Goal: Answer question/provide support: Share knowledge or assist other users

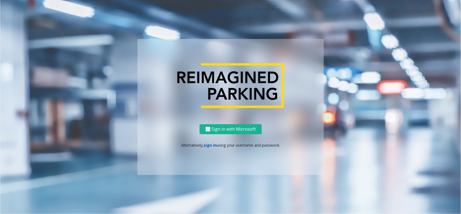
click at [208, 142] on link "sign in" at bounding box center [210, 144] width 13 height 5
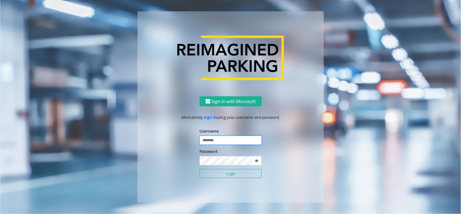
click at [224, 139] on input "text" at bounding box center [231, 140] width 62 height 9
type input "*********"
click at [200, 169] on button "Login" at bounding box center [231, 173] width 62 height 9
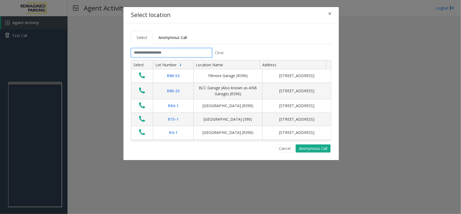
click at [188, 55] on input "text" at bounding box center [171, 52] width 81 height 9
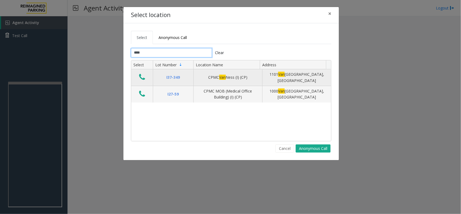
type input "***"
click at [142, 79] on icon "Data table" at bounding box center [142, 77] width 6 height 8
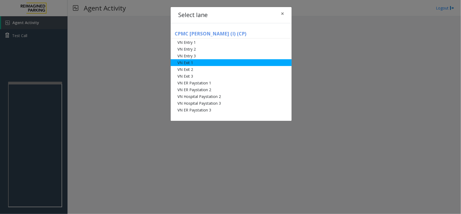
click at [200, 63] on li "VN Exit 1" at bounding box center [231, 62] width 121 height 7
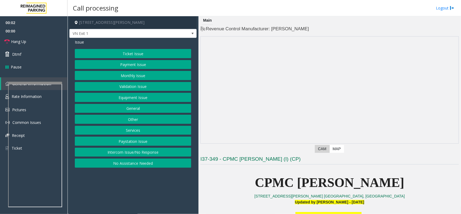
click at [146, 76] on button "Monthly Issue" at bounding box center [133, 75] width 116 height 9
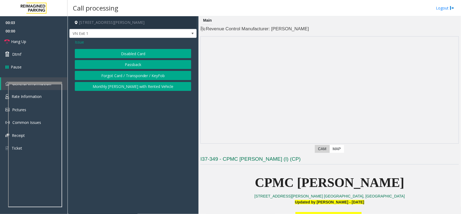
click at [147, 52] on button "Disabled Card" at bounding box center [133, 53] width 116 height 9
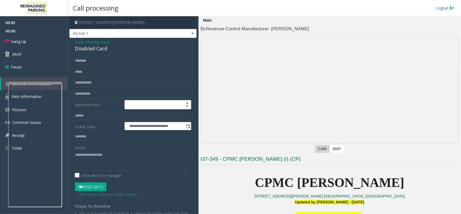
click at [82, 171] on button "Vend Gate" at bounding box center [91, 186] width 32 height 9
click at [101, 82] on input "text" at bounding box center [133, 82] width 116 height 9
type input "********"
click at [26, 39] on link "Hang Up" at bounding box center [34, 41] width 68 height 13
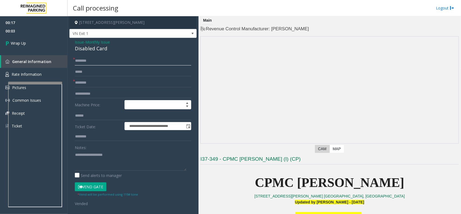
click at [95, 57] on input "text" at bounding box center [133, 60] width 116 height 9
type input "*****"
drag, startPoint x: 113, startPoint y: 50, endPoint x: 71, endPoint y: 42, distance: 42.5
click at [71, 42] on div "**********" at bounding box center [132, 188] width 127 height 301
copy div "Issue - Monthly Issue Disabled Card"
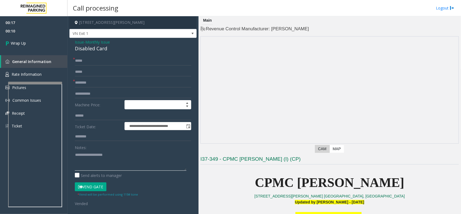
click at [94, 153] on textarea at bounding box center [131, 160] width 112 height 20
paste textarea "**********"
type textarea "**********"
click at [40, 45] on link "Wrap Up" at bounding box center [34, 43] width 68 height 16
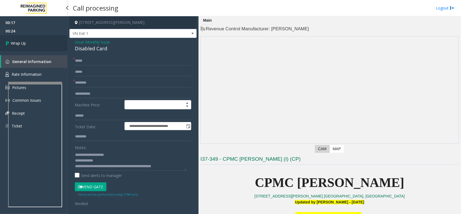
click at [40, 45] on link "Wrap Up" at bounding box center [34, 43] width 68 height 16
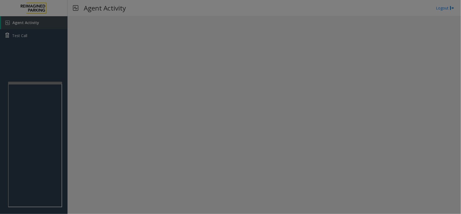
click at [49, 41] on bs-modal-backdrop at bounding box center [230, 107] width 461 height 214
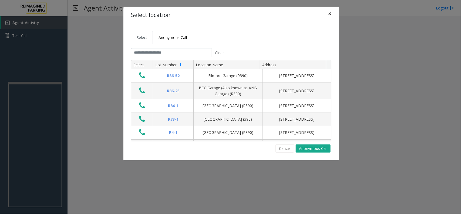
click at [330, 13] on span "×" at bounding box center [329, 14] width 3 height 8
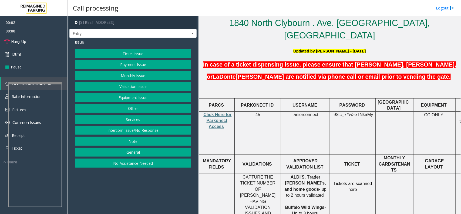
scroll to position [169, 0]
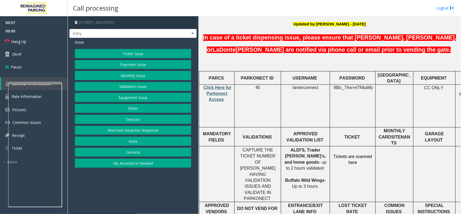
click at [217, 85] on span "Click Here for Parkonect Access" at bounding box center [218, 93] width 28 height 17
click at [146, 99] on button "Equipment Issue" at bounding box center [133, 97] width 116 height 9
click at [145, 74] on button "Out of Tickets" at bounding box center [133, 75] width 116 height 9
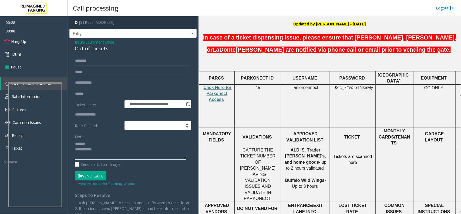
click at [97, 145] on textarea at bounding box center [131, 149] width 112 height 20
click at [95, 48] on div "Out of Tickets" at bounding box center [133, 48] width 116 height 7
click at [79, 148] on textarea at bounding box center [131, 149] width 112 height 20
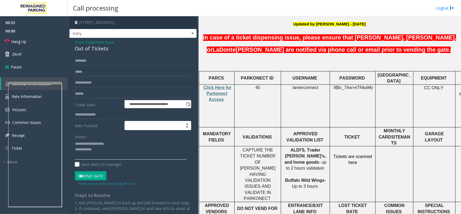
click at [107, 153] on textarea at bounding box center [131, 149] width 112 height 20
type textarea "**********"
click at [92, 62] on input "text" at bounding box center [133, 60] width 116 height 9
type input "****"
click at [102, 151] on textarea at bounding box center [131, 149] width 112 height 20
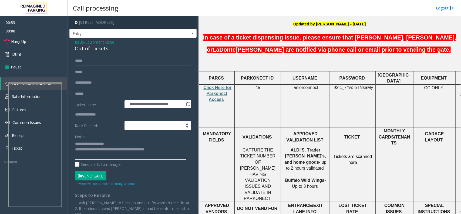
type textarea "**********"
click at [96, 171] on button "Vend Gate" at bounding box center [91, 175] width 32 height 9
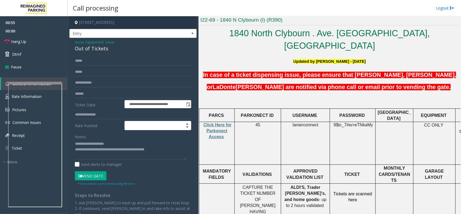
scroll to position [68, 0]
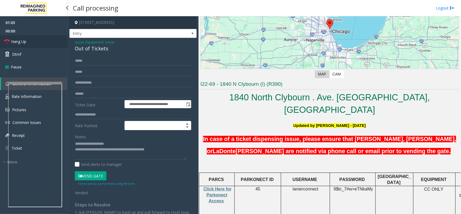
click at [30, 39] on link "Hang Up" at bounding box center [34, 41] width 68 height 13
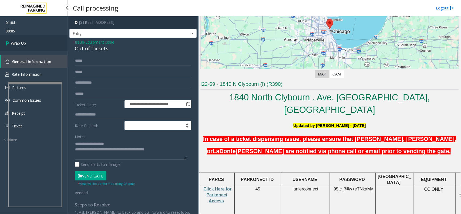
click at [23, 43] on span "Wrap Up" at bounding box center [18, 43] width 15 height 6
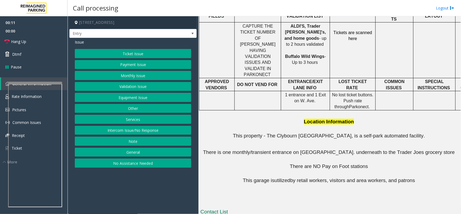
scroll to position [314, 0]
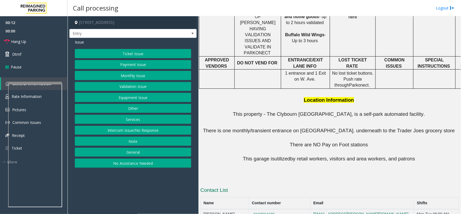
click at [141, 99] on button "Equipment Issue" at bounding box center [133, 97] width 116 height 9
click at [141, 76] on button "Out of Tickets" at bounding box center [133, 75] width 116 height 9
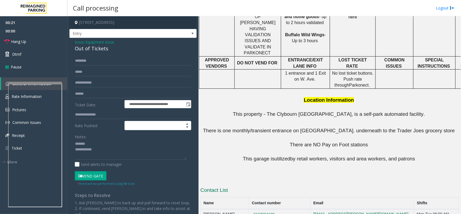
click at [90, 49] on div "Out of Tickets" at bounding box center [133, 48] width 116 height 7
click at [102, 149] on textarea at bounding box center [131, 149] width 112 height 20
click at [102, 150] on textarea at bounding box center [131, 149] width 112 height 20
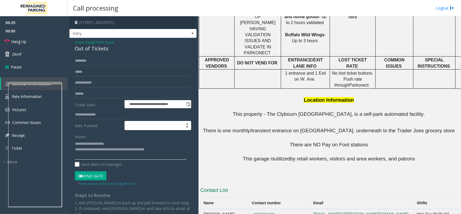
type textarea "**********"
click at [100, 161] on div "Notes: Send alerts to manager" at bounding box center [133, 149] width 116 height 35
click at [99, 156] on textarea at bounding box center [131, 149] width 112 height 20
click at [86, 61] on input "text" at bounding box center [133, 60] width 116 height 9
drag, startPoint x: 283, startPoint y: 176, endPoint x: 248, endPoint y: 172, distance: 35.6
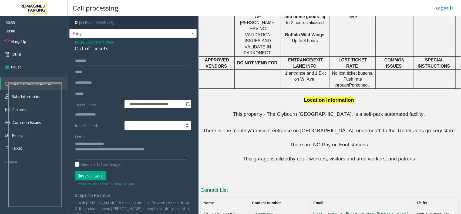
click at [249, 171] on td "3122964198" at bounding box center [279, 216] width 61 height 15
click at [254, 171] on p at bounding box center [329, 178] width 258 height 6
click at [87, 59] on input "text" at bounding box center [133, 60] width 116 height 9
type input "****"
drag, startPoint x: 276, startPoint y: 174, endPoint x: 250, endPoint y: 175, distance: 25.9
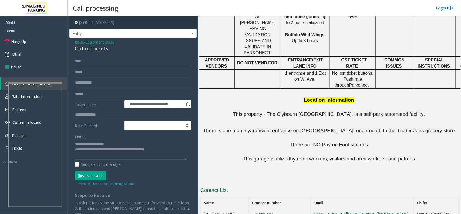
click at [250, 171] on td "3122964198" at bounding box center [279, 216] width 61 height 15
drag, startPoint x: 284, startPoint y: 187, endPoint x: 242, endPoint y: 187, distance: 41.9
copy tr "[PHONE_NUMBER]"
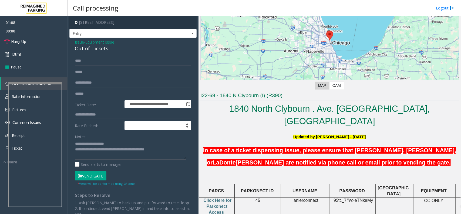
scroll to position [44, 0]
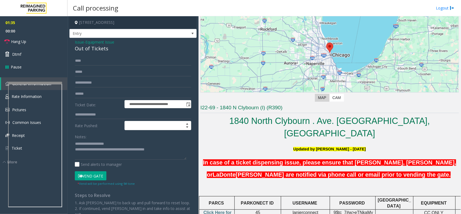
click at [97, 171] on button "Vend Gate" at bounding box center [91, 175] width 32 height 9
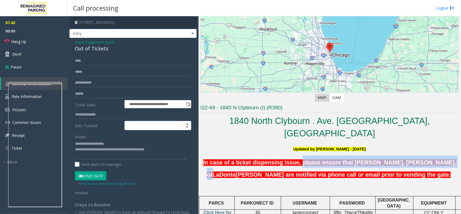
drag, startPoint x: 307, startPoint y: 152, endPoint x: 443, endPoint y: 151, distance: 136.1
click at [369, 159] on span "In case of a ticket dispensing issue, please ensure that [PERSON_NAME], [PERSON…" at bounding box center [329, 168] width 253 height 19
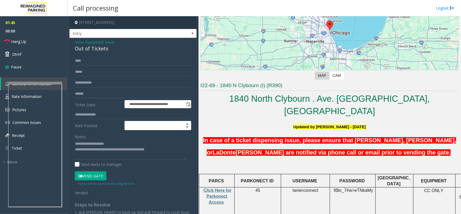
scroll to position [10, 0]
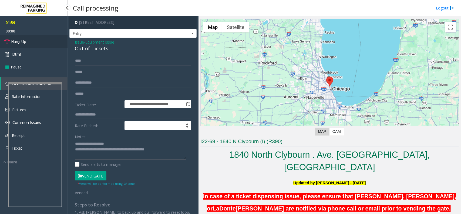
click at [34, 41] on link "Hang Up" at bounding box center [34, 41] width 68 height 13
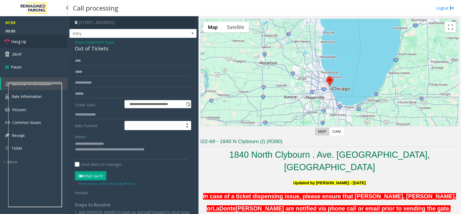
click at [34, 41] on link "Hang Up" at bounding box center [34, 41] width 68 height 13
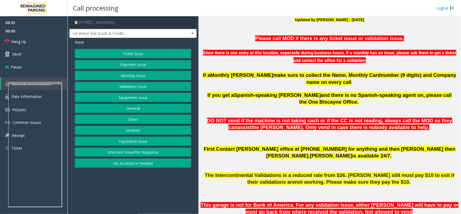
scroll to position [169, 0]
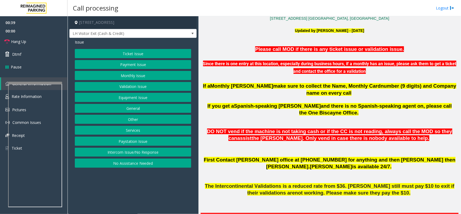
click at [137, 133] on button "Services" at bounding box center [133, 130] width 116 height 9
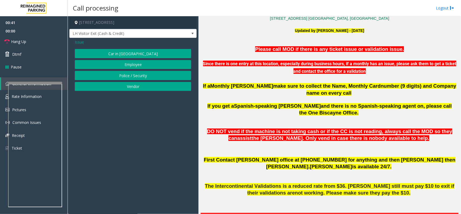
click at [83, 44] on span "Issue" at bounding box center [79, 42] width 9 height 6
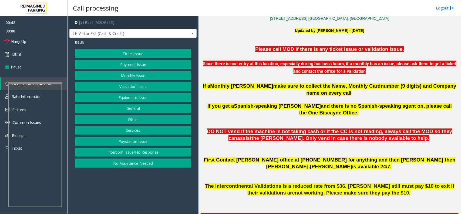
click at [143, 123] on button "Other" at bounding box center [133, 118] width 116 height 9
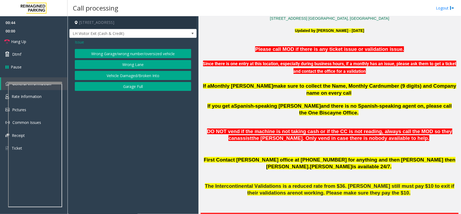
click at [79, 42] on span "Issue" at bounding box center [79, 42] width 9 height 6
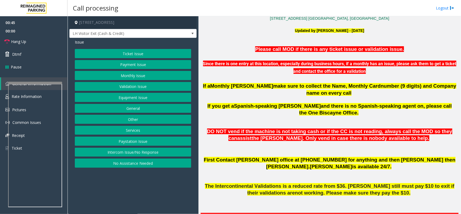
click at [143, 109] on button "General" at bounding box center [133, 108] width 116 height 9
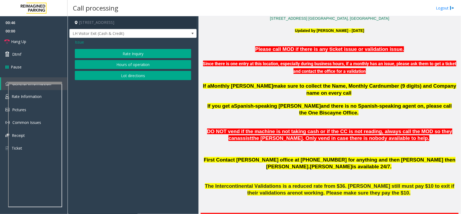
click at [136, 52] on button "Rate Inquiry" at bounding box center [133, 53] width 116 height 9
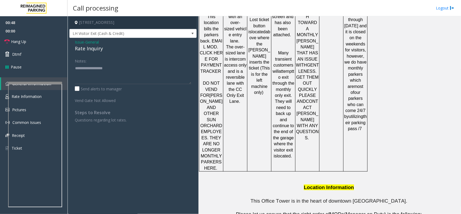
scroll to position [854, 0]
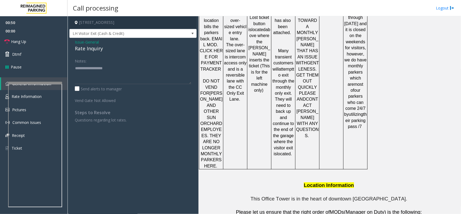
drag, startPoint x: 289, startPoint y: 204, endPoint x: 247, endPoint y: 200, distance: 42.6
copy tr "786.910.0764"
click at [98, 71] on textarea at bounding box center [133, 74] width 116 height 20
drag, startPoint x: 73, startPoint y: 41, endPoint x: 86, endPoint y: 43, distance: 12.8
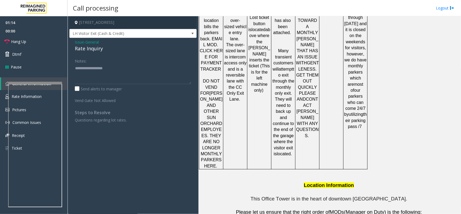
click at [86, 43] on div "Issue - General Rate Inquiry Notes: Send alerts to manager Vend Gate Not Allowe…" at bounding box center [132, 83] width 127 height 90
click at [91, 69] on textarea at bounding box center [133, 74] width 116 height 20
click at [43, 41] on link "Hang Up" at bounding box center [34, 41] width 68 height 13
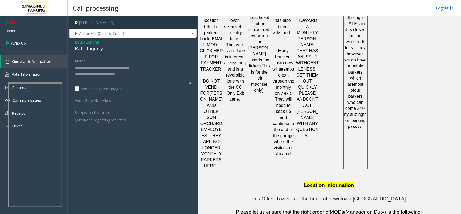
click at [134, 75] on textarea at bounding box center [133, 74] width 116 height 20
type textarea "**********"
click at [18, 38] on link "Wrap Up" at bounding box center [34, 43] width 68 height 16
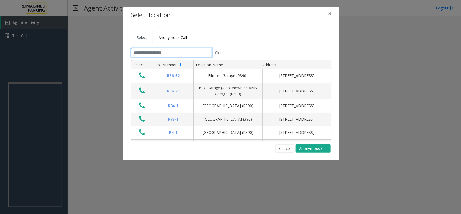
click at [168, 52] on input "text" at bounding box center [171, 52] width 81 height 9
click at [149, 53] on input "text" at bounding box center [171, 52] width 81 height 9
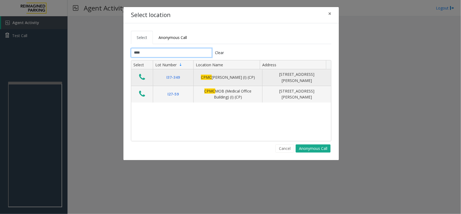
type input "****"
click at [140, 76] on icon "Data table" at bounding box center [142, 77] width 6 height 8
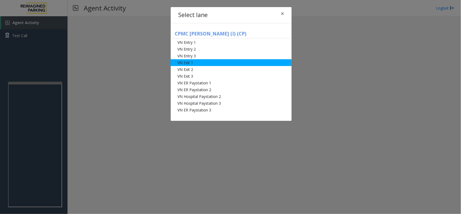
click at [207, 61] on li "VN Exit 1" at bounding box center [231, 62] width 121 height 7
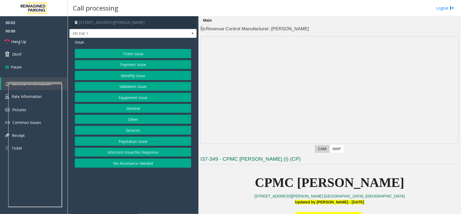
click at [143, 74] on button "Monthly Issue" at bounding box center [133, 75] width 116 height 9
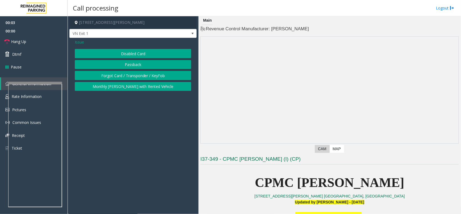
click at [142, 55] on button "Disabled Card" at bounding box center [133, 53] width 116 height 9
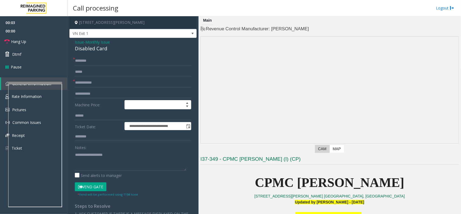
click at [87, 171] on button "Vend Gate" at bounding box center [91, 186] width 32 height 9
type input "*******"
click at [42, 42] on link "Hang Up" at bounding box center [34, 41] width 68 height 13
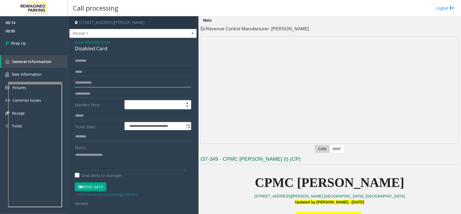
click at [99, 80] on input "text" at bounding box center [133, 82] width 116 height 9
type input "*********"
click at [69, 155] on div "**********" at bounding box center [132, 188] width 127 height 301
click at [84, 151] on textarea at bounding box center [131, 160] width 112 height 20
paste textarea "**********"
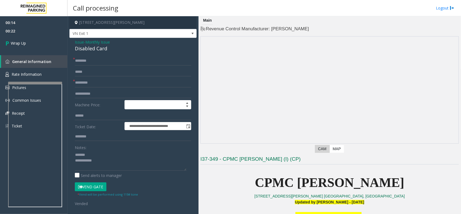
click at [87, 50] on div "Disabled Card" at bounding box center [133, 48] width 116 height 7
copy div "Disabled Card"
click at [93, 155] on textarea at bounding box center [131, 160] width 112 height 20
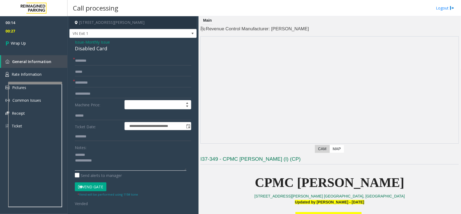
paste textarea "**********"
click at [110, 161] on textarea at bounding box center [131, 160] width 112 height 20
click at [114, 159] on textarea at bounding box center [131, 160] width 112 height 20
paste textarea "**********"
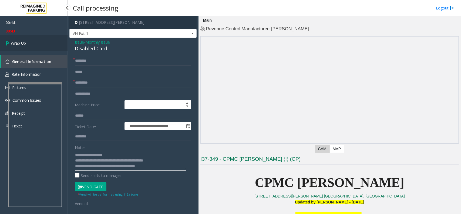
type textarea "**********"
click at [45, 42] on link "Wrap Up" at bounding box center [34, 43] width 68 height 16
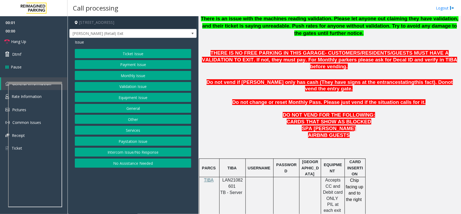
scroll to position [236, 0]
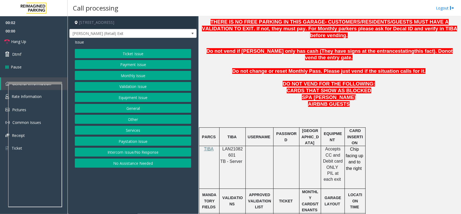
click at [234, 146] on span "LAN21082601" at bounding box center [233, 151] width 21 height 11
copy p "LAN21082601"
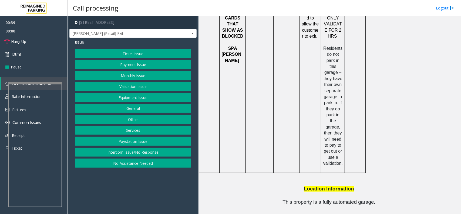
scroll to position [720, 0]
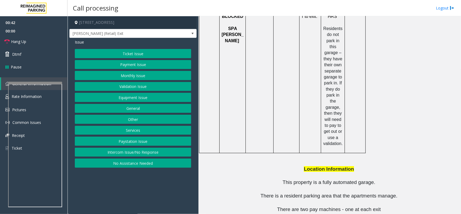
drag, startPoint x: 315, startPoint y: 192, endPoint x: 281, endPoint y: 190, distance: 34.1
copy tr "[PHONE_NUMBER]"
click at [139, 63] on button "Payment Issue" at bounding box center [133, 64] width 116 height 9
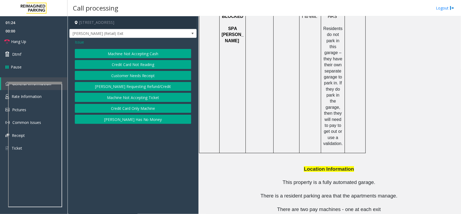
click at [149, 110] on button "Credit Card Only Machine" at bounding box center [133, 108] width 116 height 9
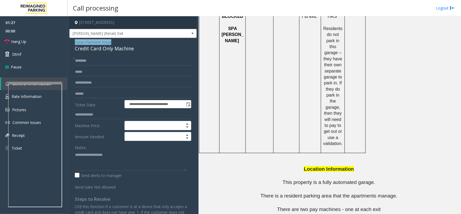
drag, startPoint x: 122, startPoint y: 41, endPoint x: 70, endPoint y: 41, distance: 51.6
click at [70, 41] on div "**********" at bounding box center [132, 149] width 127 height 222
click at [117, 158] on textarea at bounding box center [131, 160] width 112 height 20
type textarea "**********"
drag, startPoint x: 315, startPoint y: 202, endPoint x: 286, endPoint y: 203, distance: 28.7
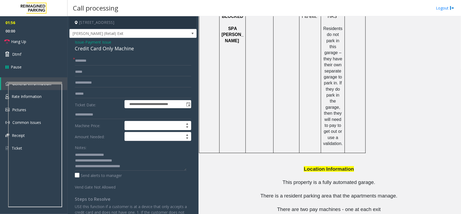
copy button "404.309.6522"
drag, startPoint x: 61, startPoint y: 102, endPoint x: 147, endPoint y: 85, distance: 88.4
click at [147, 85] on input "text" at bounding box center [133, 82] width 116 height 9
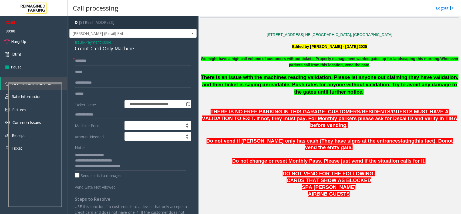
scroll to position [0, 0]
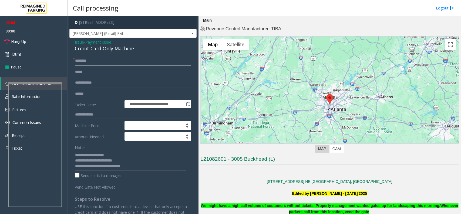
click at [105, 65] on input "text" at bounding box center [133, 60] width 116 height 9
click at [139, 166] on textarea at bounding box center [131, 160] width 112 height 20
click at [45, 37] on link "Hang Up" at bounding box center [34, 41] width 68 height 13
click at [95, 58] on input "text" at bounding box center [133, 60] width 116 height 9
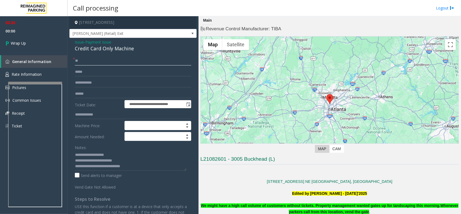
type input "**"
click at [140, 171] on div "Send alerts to manager" at bounding box center [133, 175] width 116 height 6
click at [139, 169] on textarea at bounding box center [131, 160] width 112 height 20
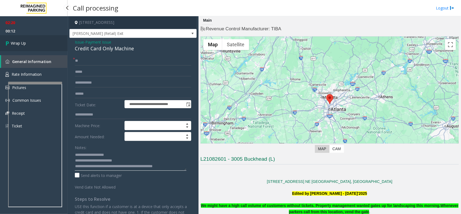
type textarea "**********"
click at [48, 46] on link "Wrap Up" at bounding box center [34, 43] width 68 height 16
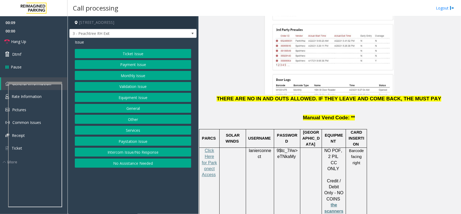
scroll to position [675, 0]
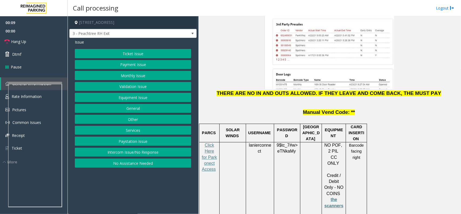
click at [256, 143] on span "lanierconnect" at bounding box center [260, 148] width 22 height 11
click at [136, 50] on button "Ticket Issue" at bounding box center [133, 53] width 116 height 9
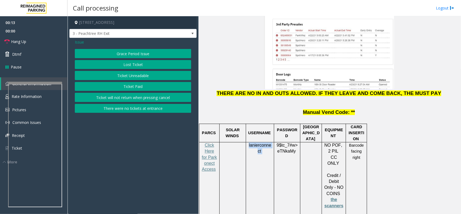
click at [139, 72] on button "Ticket Unreadable" at bounding box center [133, 75] width 116 height 9
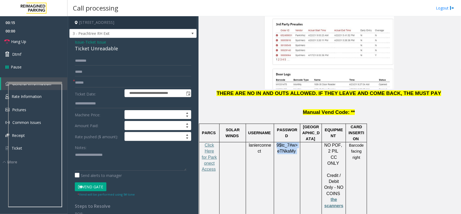
drag, startPoint x: 277, startPoint y: 101, endPoint x: 295, endPoint y: 107, distance: 18.9
click at [295, 142] on p "9$tc_7#w> eTNkaMy" at bounding box center [287, 148] width 22 height 12
click at [296, 149] on span at bounding box center [296, 151] width 1 height 5
drag, startPoint x: 277, startPoint y: 102, endPoint x: 294, endPoint y: 109, distance: 18.4
click at [294, 142] on p "9$tc_7#w> eTNkaMy" at bounding box center [287, 148] width 22 height 12
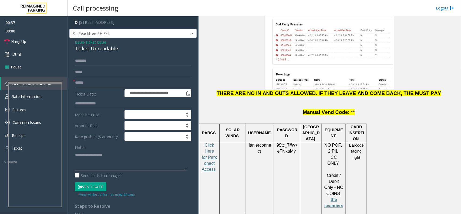
click at [98, 41] on span "Ticket Issue" at bounding box center [95, 42] width 21 height 6
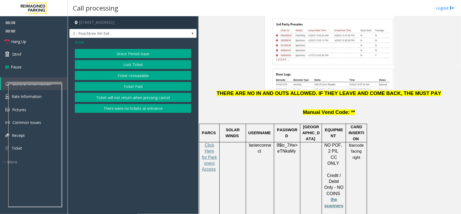
click at [134, 63] on button "Lost Ticket" at bounding box center [133, 64] width 116 height 9
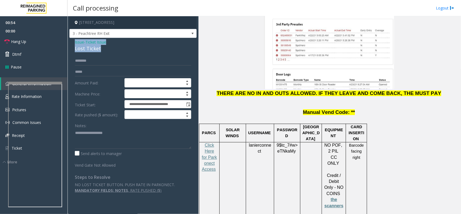
drag, startPoint x: 100, startPoint y: 49, endPoint x: 74, endPoint y: 41, distance: 27.8
click at [74, 41] on div "**********" at bounding box center [132, 118] width 127 height 160
click at [100, 142] on textarea at bounding box center [133, 138] width 116 height 20
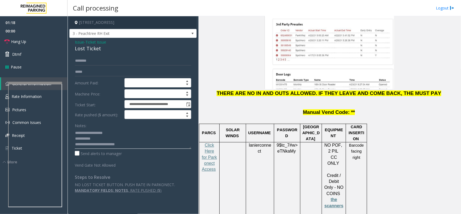
type textarea "**********"
drag, startPoint x: 120, startPoint y: 115, endPoint x: 75, endPoint y: 113, distance: 45.2
click at [75, 113] on label "Rate pushed ($ amount):" at bounding box center [98, 114] width 50 height 9
click at [104, 104] on label "Ticket Start:" at bounding box center [98, 104] width 50 height 8
click at [36, 41] on link "Hang Up" at bounding box center [34, 41] width 68 height 13
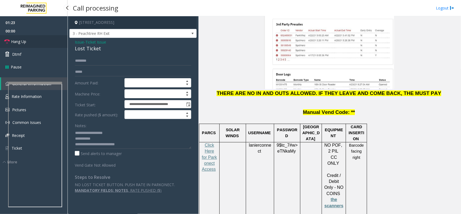
click at [36, 41] on link "Hang Up" at bounding box center [34, 41] width 68 height 13
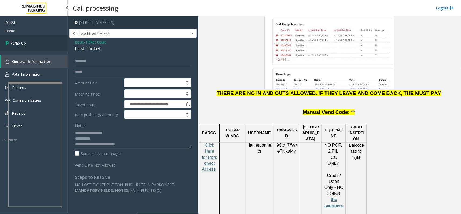
click at [36, 41] on link "Wrap Up" at bounding box center [34, 43] width 68 height 16
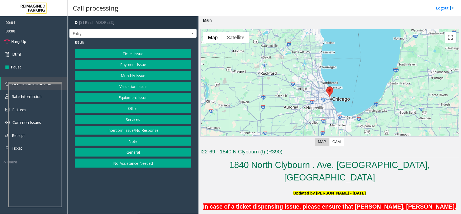
click at [137, 98] on button "Equipment Issue" at bounding box center [133, 97] width 116 height 9
click at [140, 75] on button "Out of Tickets" at bounding box center [133, 75] width 116 height 9
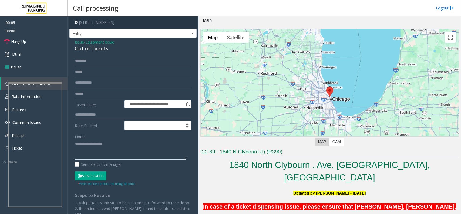
click at [82, 144] on textarea at bounding box center [131, 149] width 112 height 20
drag, startPoint x: 113, startPoint y: 49, endPoint x: 71, endPoint y: 38, distance: 43.6
click at [71, 38] on div "**********" at bounding box center [132, 141] width 127 height 207
click at [103, 150] on textarea at bounding box center [131, 149] width 112 height 20
type textarea "**********"
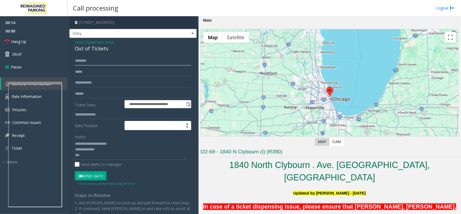
click at [95, 61] on input "text" at bounding box center [133, 60] width 116 height 9
type input "*****"
click at [88, 155] on textarea at bounding box center [131, 149] width 112 height 20
click at [95, 171] on button "Vend Gate" at bounding box center [91, 175] width 32 height 9
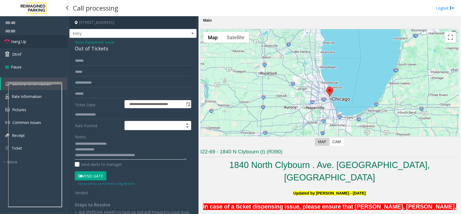
type textarea "**********"
click at [34, 41] on link "Hang Up" at bounding box center [34, 41] width 68 height 13
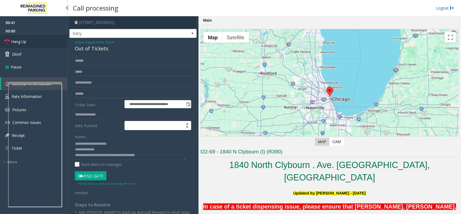
click at [34, 41] on link "Hang Up" at bounding box center [34, 41] width 68 height 13
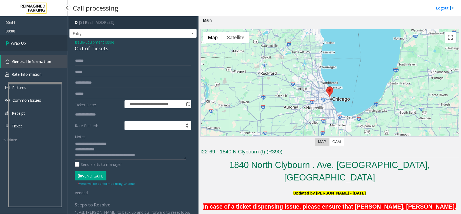
click at [34, 41] on link "Wrap Up" at bounding box center [34, 43] width 68 height 16
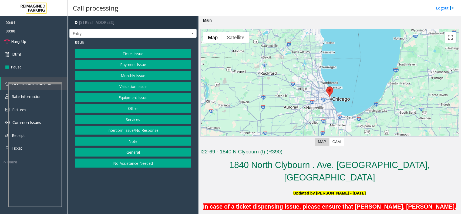
click at [130, 96] on button "Equipment Issue" at bounding box center [133, 97] width 116 height 9
click at [134, 73] on button "Out of Tickets" at bounding box center [133, 75] width 116 height 9
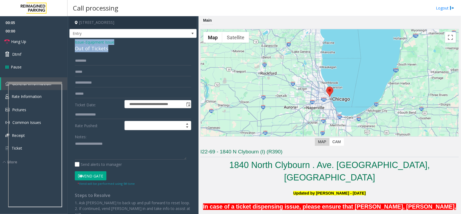
drag, startPoint x: 112, startPoint y: 48, endPoint x: 72, endPoint y: 41, distance: 40.7
click at [72, 41] on div "**********" at bounding box center [132, 141] width 127 height 207
click at [106, 151] on textarea at bounding box center [131, 149] width 112 height 20
type textarea "**********"
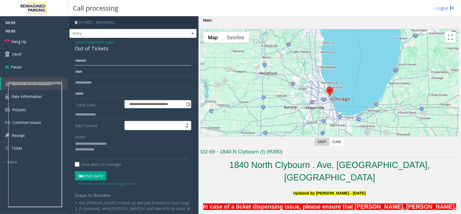
click at [95, 60] on input "text" at bounding box center [133, 60] width 116 height 9
type input "*******"
click at [111, 151] on textarea at bounding box center [131, 149] width 112 height 20
click at [98, 171] on button "Vend Gate" at bounding box center [91, 175] width 32 height 9
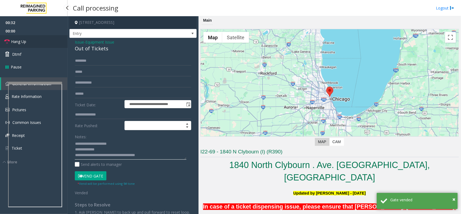
type textarea "**********"
click at [46, 44] on link "Hang Up" at bounding box center [34, 41] width 68 height 13
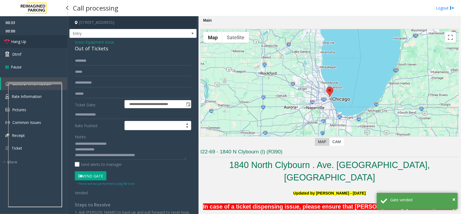
click at [46, 44] on link "Hang Up" at bounding box center [34, 41] width 68 height 13
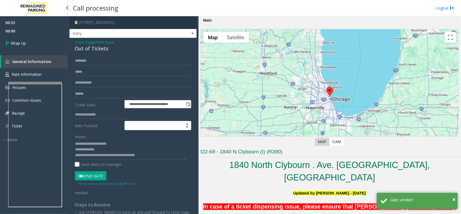
click at [46, 44] on link "Wrap Up" at bounding box center [34, 43] width 68 height 16
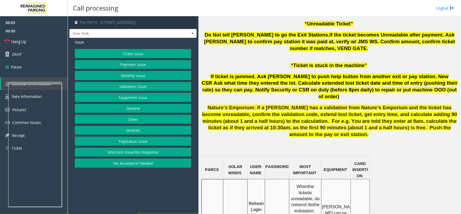
scroll to position [405, 0]
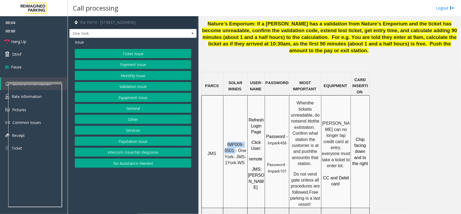
drag, startPoint x: 235, startPoint y: 111, endPoint x: 228, endPoint y: 103, distance: 11.5
click at [228, 142] on span "IMP009-0501 - One York- JMS-1York-WS" at bounding box center [236, 153] width 23 height 23
click at [237, 141] on p "IMP009-0501 - One York- JMS-1York-WS" at bounding box center [235, 153] width 23 height 24
click at [147, 150] on button "Intercom Issue/No Response" at bounding box center [133, 151] width 116 height 9
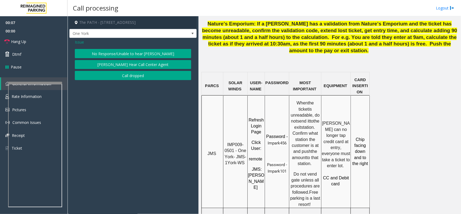
click at [149, 48] on div "Issue No Response/Unable to hear [PERSON_NAME] Cannot Hear Call Center Agent Ca…" at bounding box center [132, 60] width 127 height 45
click at [128, 50] on button "No Response/Unable to hear [PERSON_NAME]" at bounding box center [133, 53] width 116 height 9
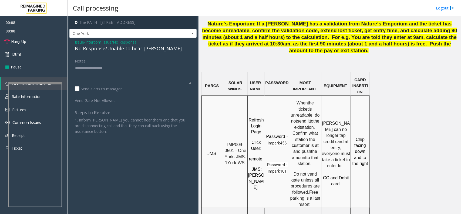
click at [124, 47] on div "No Response/Unable to hear [PERSON_NAME]" at bounding box center [133, 48] width 116 height 7
type textarea "**********"
click at [48, 41] on link "Hang Up" at bounding box center [34, 41] width 68 height 13
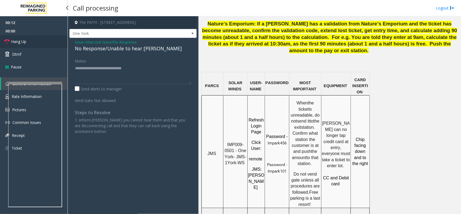
click at [48, 41] on link "Hang Up" at bounding box center [34, 41] width 68 height 13
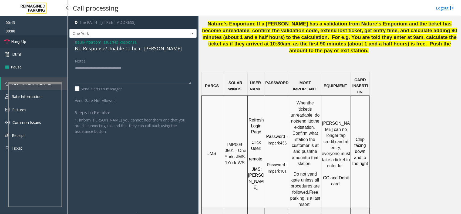
click at [48, 41] on link "Hang Up" at bounding box center [34, 41] width 68 height 13
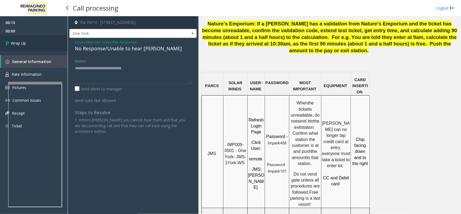
click at [48, 41] on link "Wrap Up" at bounding box center [34, 43] width 68 height 16
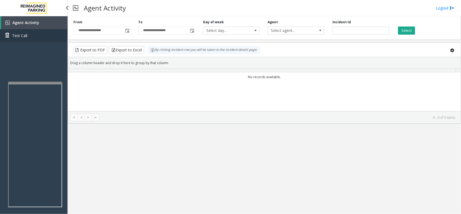
click at [48, 41] on link "Test Call" at bounding box center [34, 35] width 68 height 13
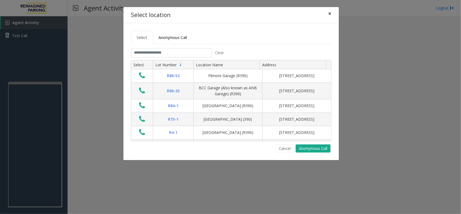
click at [330, 13] on span "×" at bounding box center [329, 14] width 3 height 8
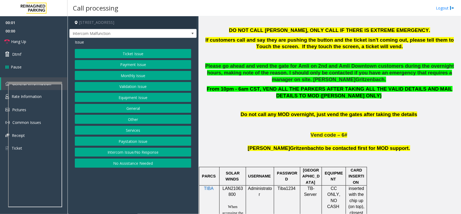
scroll to position [270, 0]
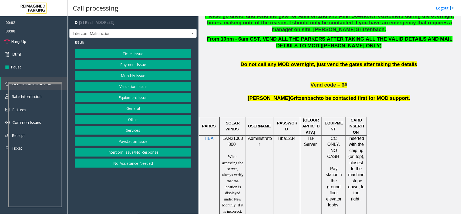
click at [236, 139] on span "LAN21063800" at bounding box center [233, 141] width 21 height 11
copy p "LAN21063800"
click at [130, 52] on button "Ticket Issue" at bounding box center [133, 53] width 116 height 9
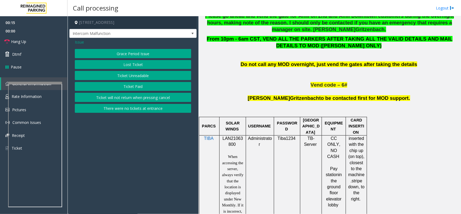
click at [81, 43] on span "Issue" at bounding box center [79, 42] width 9 height 6
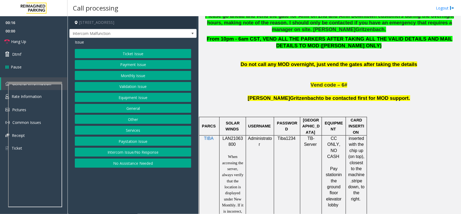
click at [142, 87] on button "Validation Issue" at bounding box center [133, 86] width 116 height 9
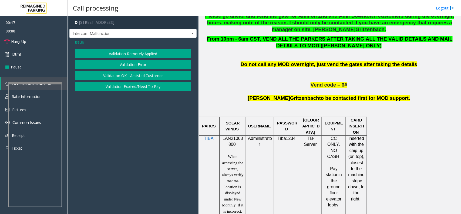
click at [138, 63] on button "Validation Error" at bounding box center [133, 64] width 116 height 9
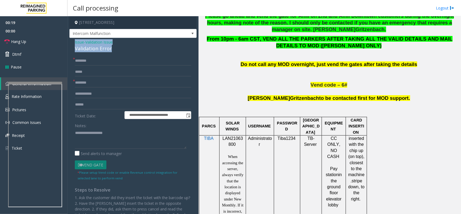
drag, startPoint x: 122, startPoint y: 49, endPoint x: 73, endPoint y: 41, distance: 49.3
click at [73, 41] on div "**********" at bounding box center [132, 147] width 127 height 218
click at [110, 140] on textarea at bounding box center [131, 138] width 112 height 20
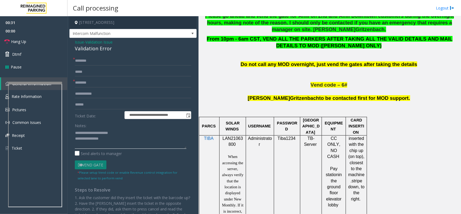
click at [75, 137] on textarea at bounding box center [131, 138] width 112 height 20
click at [111, 138] on textarea at bounding box center [131, 138] width 112 height 20
click at [46, 95] on div at bounding box center [35, 94] width 54 height 2
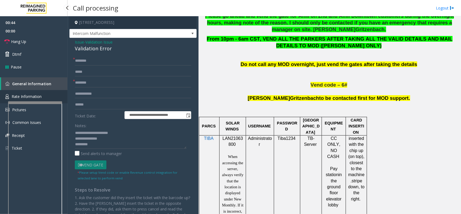
click at [43, 93] on link "Rate Information" at bounding box center [34, 96] width 68 height 13
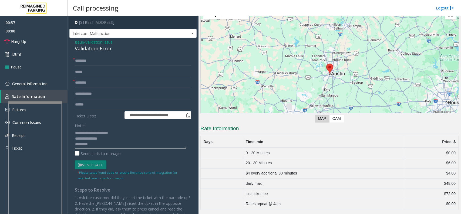
click at [100, 145] on textarea at bounding box center [131, 138] width 112 height 20
type textarea "**********"
click at [91, 61] on input "text" at bounding box center [133, 60] width 116 height 9
type input "**"
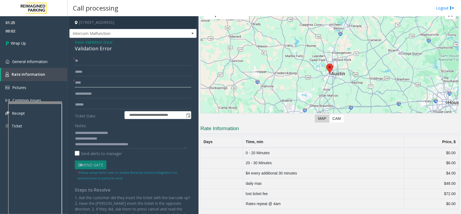
type input "**"
click at [149, 145] on textarea at bounding box center [131, 138] width 112 height 20
type textarea "**********"
click at [50, 42] on link "Wrap Up" at bounding box center [34, 43] width 68 height 16
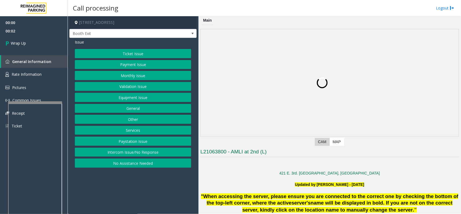
click at [129, 154] on button "Intercom Issue/No Response" at bounding box center [133, 151] width 116 height 9
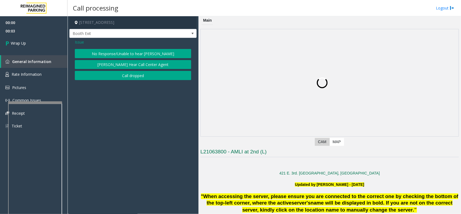
click at [126, 72] on button "Call dropped" at bounding box center [133, 75] width 116 height 9
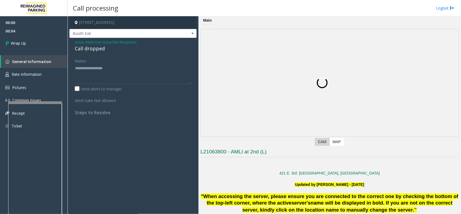
click at [76, 44] on span "Issue" at bounding box center [79, 42] width 9 height 6
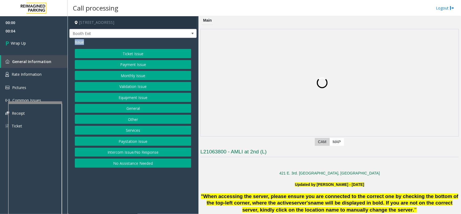
click at [76, 44] on span "Issue" at bounding box center [79, 42] width 9 height 6
click at [137, 151] on button "Intercom Issue/No Response" at bounding box center [133, 151] width 116 height 9
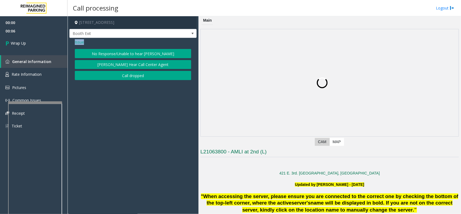
click at [107, 76] on button "Call dropped" at bounding box center [133, 75] width 116 height 9
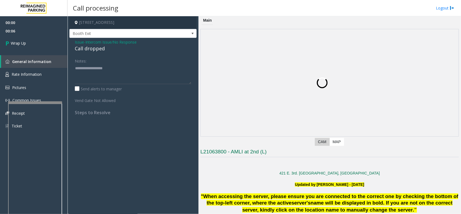
click at [91, 49] on div "Call dropped" at bounding box center [133, 48] width 116 height 7
copy div "Call dropped"
click at [100, 82] on textarea at bounding box center [133, 74] width 116 height 20
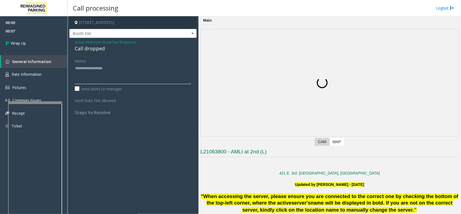
paste textarea "**********"
type textarea "**********"
click at [52, 46] on link "Wrap Up" at bounding box center [34, 43] width 68 height 16
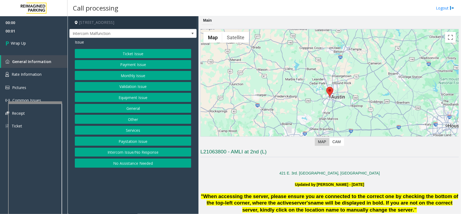
click at [137, 153] on button "Intercom Issue/No Response" at bounding box center [133, 151] width 116 height 9
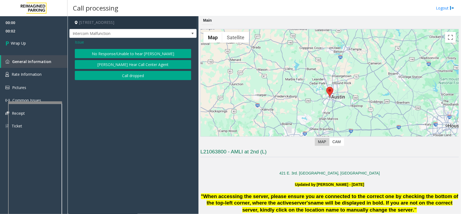
click at [149, 76] on button "Call dropped" at bounding box center [133, 75] width 116 height 9
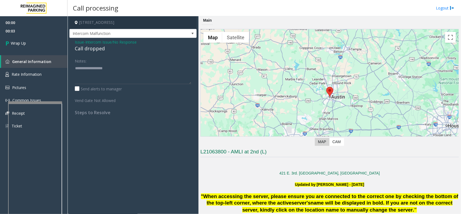
click at [89, 50] on div "Call dropped" at bounding box center [133, 48] width 116 height 7
click at [91, 71] on textarea at bounding box center [133, 74] width 116 height 20
paste textarea "**********"
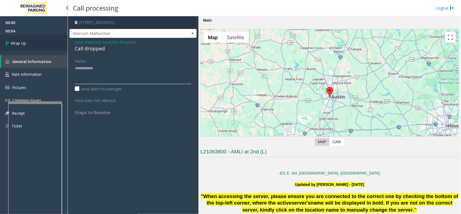
type textarea "**********"
click at [53, 49] on link "Wrap Up" at bounding box center [34, 43] width 68 height 16
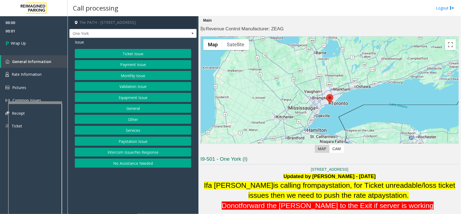
click at [130, 155] on button "Intercom Issue/No Response" at bounding box center [133, 151] width 116 height 9
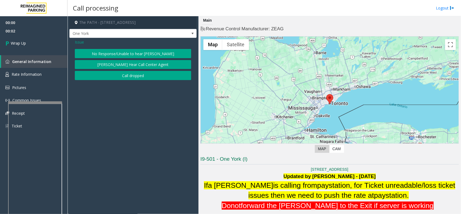
click at [114, 75] on button "Call dropped" at bounding box center [133, 75] width 116 height 9
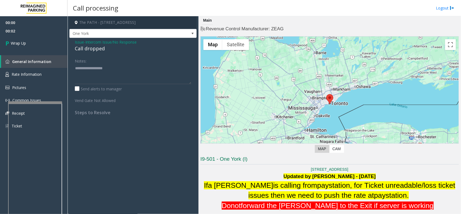
click at [95, 48] on div "Call dropped" at bounding box center [133, 48] width 116 height 7
type textarea "**********"
click at [33, 41] on link "Wrap Up" at bounding box center [34, 43] width 68 height 16
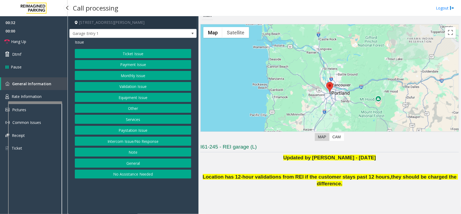
scroll to position [11, 0]
